Goal: Transaction & Acquisition: Purchase product/service

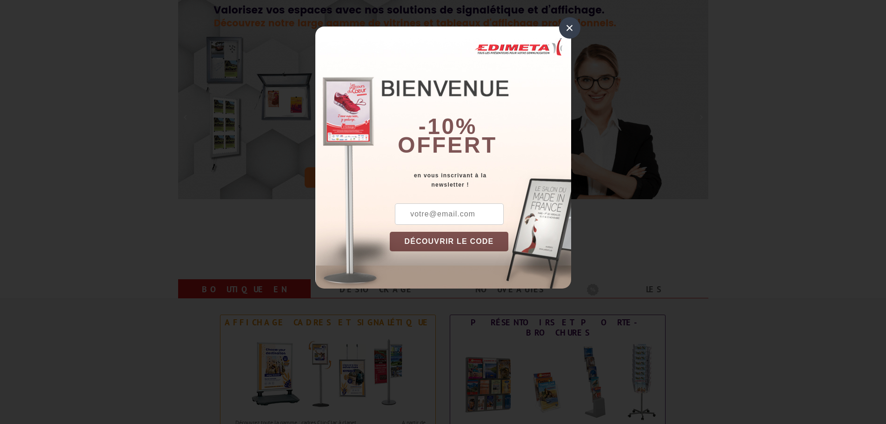
scroll to position [139, 0]
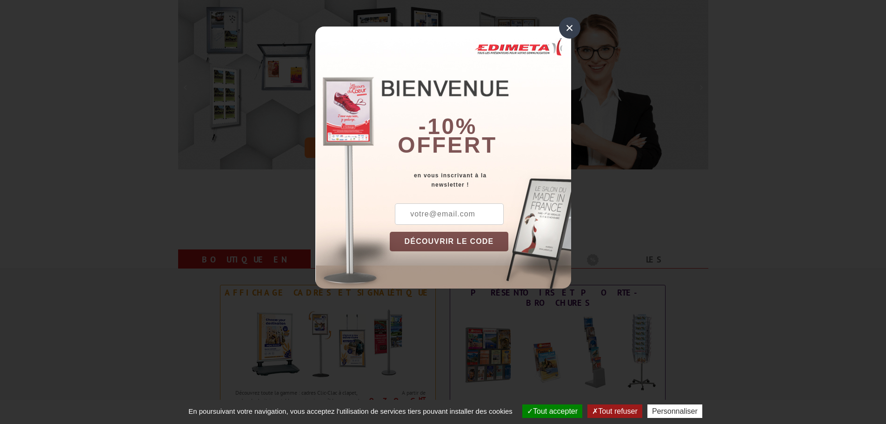
click at [561, 28] on div "×" at bounding box center [569, 27] width 21 height 21
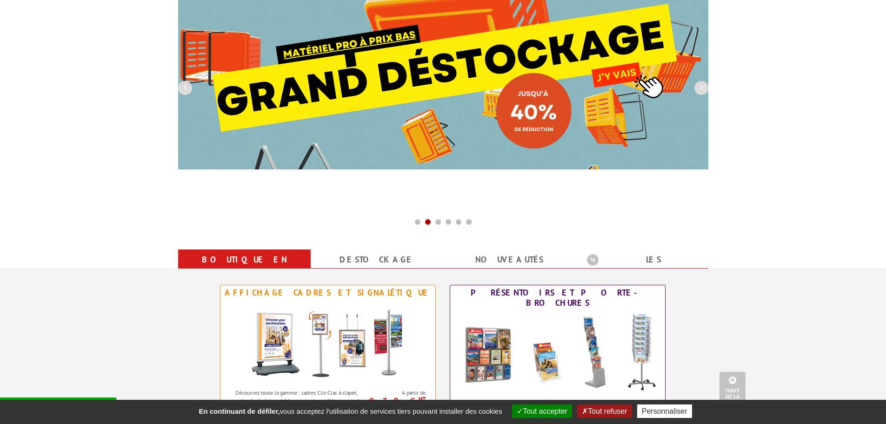
scroll to position [0, 0]
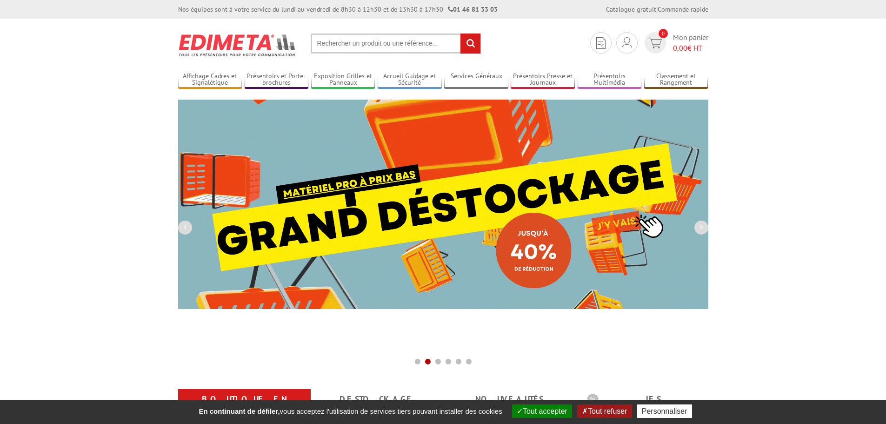
click at [375, 41] on input "text" at bounding box center [396, 43] width 170 height 20
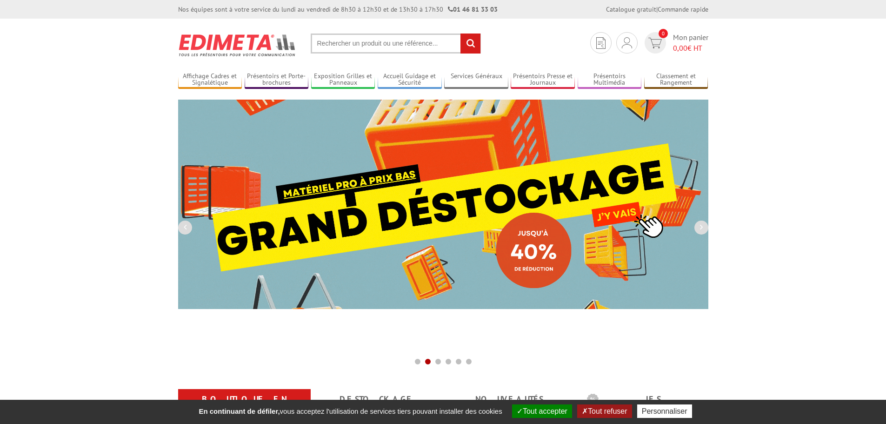
click at [378, 42] on input "text" at bounding box center [396, 43] width 170 height 20
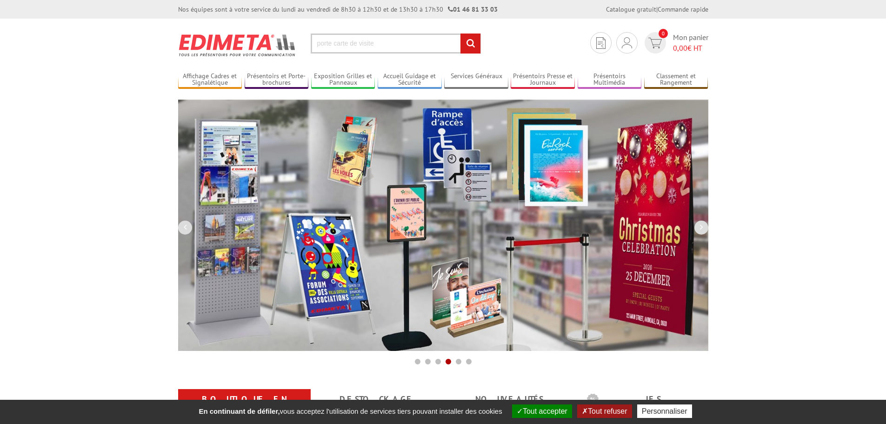
type input "porte carte de visite"
click at [460, 33] on input "rechercher" at bounding box center [470, 43] width 20 height 20
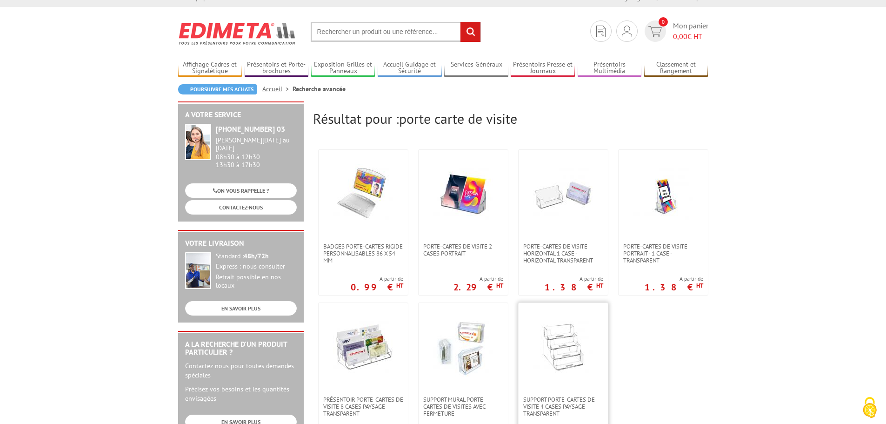
scroll to position [46, 0]
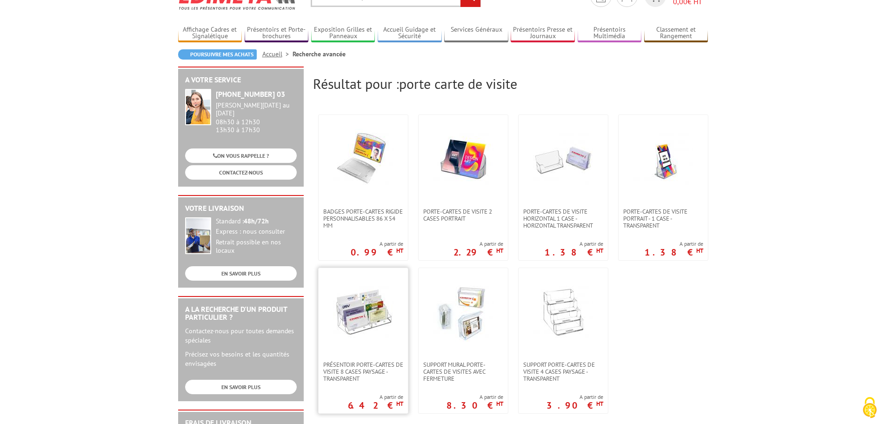
click at [352, 326] on img at bounding box center [363, 312] width 60 height 60
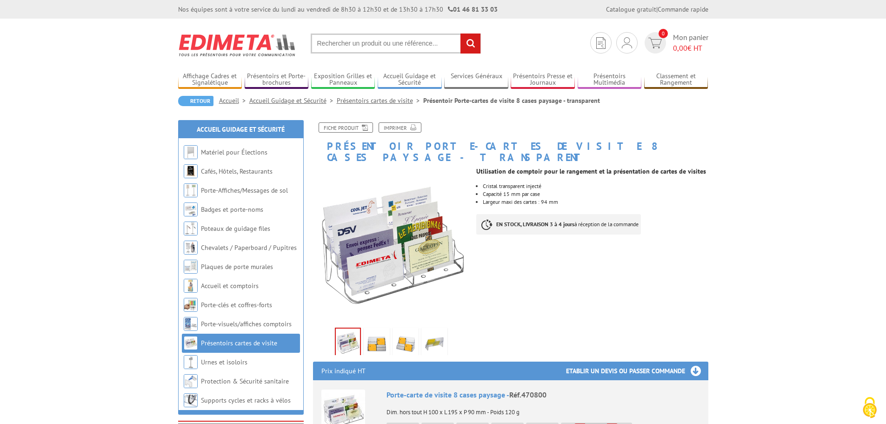
click at [408, 332] on img at bounding box center [405, 343] width 22 height 29
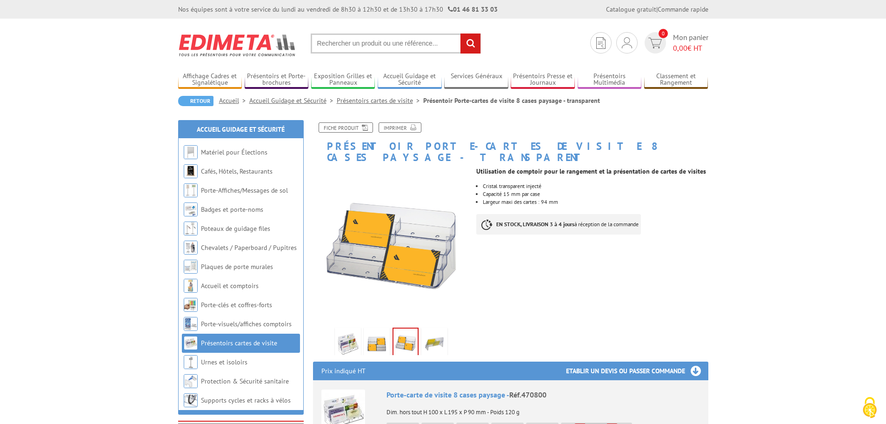
click at [380, 333] on img at bounding box center [376, 343] width 22 height 29
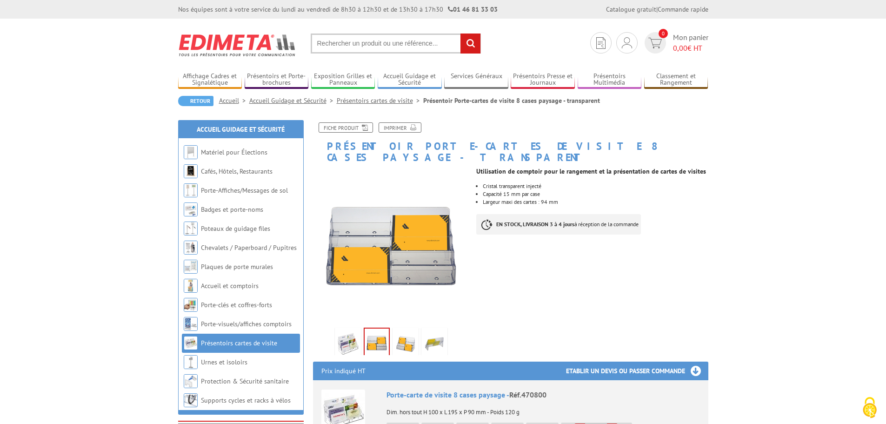
click at [434, 332] on img at bounding box center [434, 343] width 22 height 29
